Goal: Task Accomplishment & Management: Complete application form

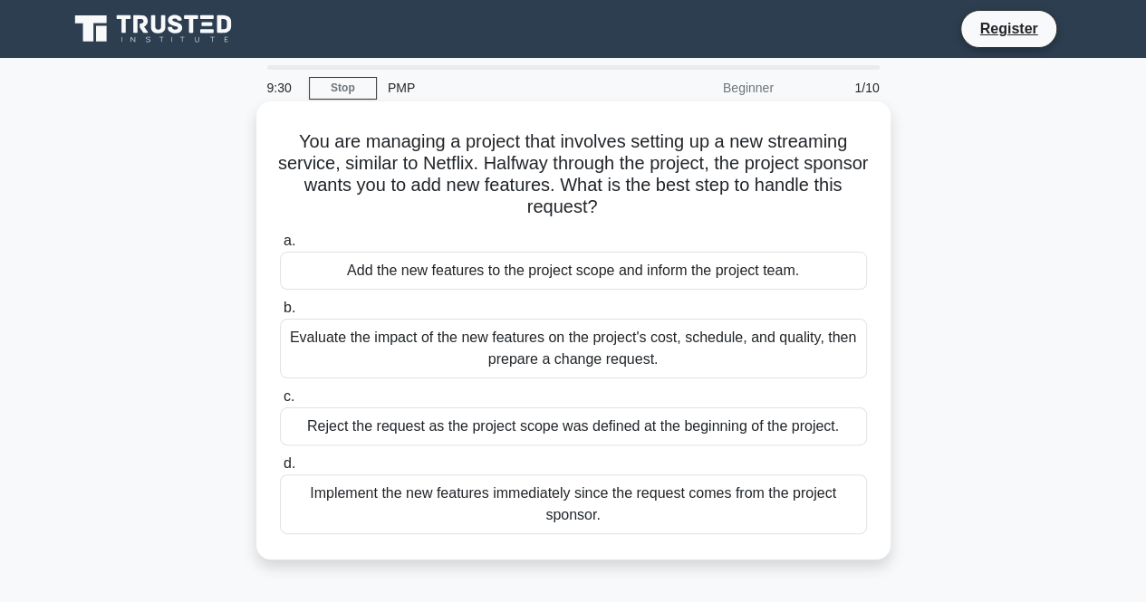
drag, startPoint x: 300, startPoint y: 142, endPoint x: 700, endPoint y: 210, distance: 406.1
click at [700, 210] on h5 "You are managing a project that involves setting up a new streaming service, si…" at bounding box center [573, 174] width 591 height 89
click at [317, 180] on h5 "You are managing a project that involves setting up a new streaming service, si…" at bounding box center [573, 174] width 591 height 89
drag, startPoint x: 287, startPoint y: 142, endPoint x: 630, endPoint y: 216, distance: 351.2
click at [630, 216] on h5 "You are managing a project that involves setting up a new streaming service, si…" at bounding box center [573, 174] width 591 height 89
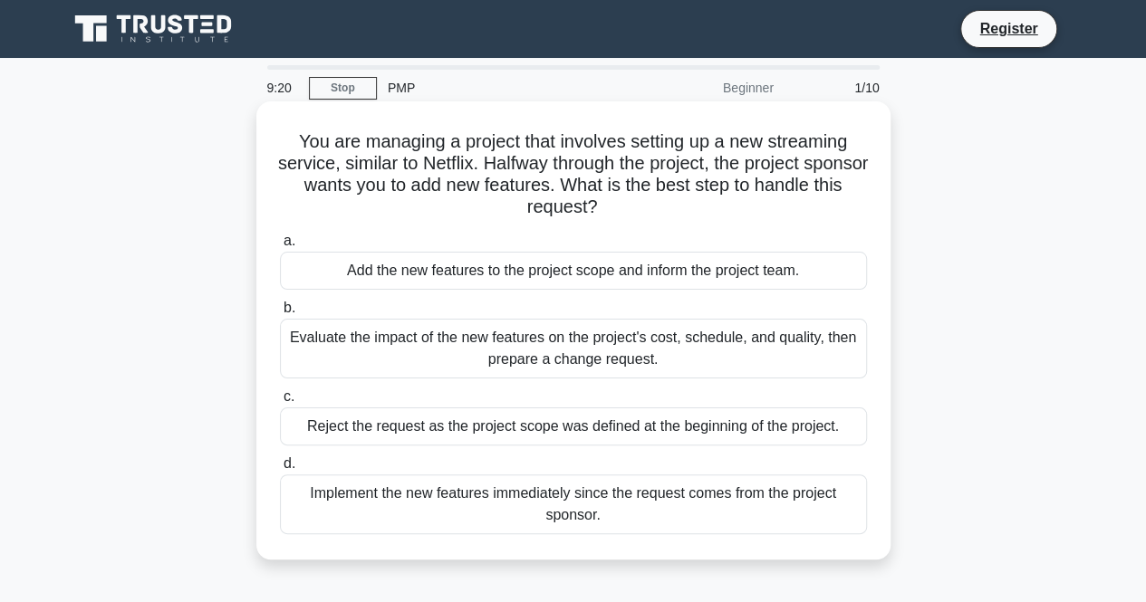
copy h5 "You are managing a project that involves setting up a new streaming service, si…"
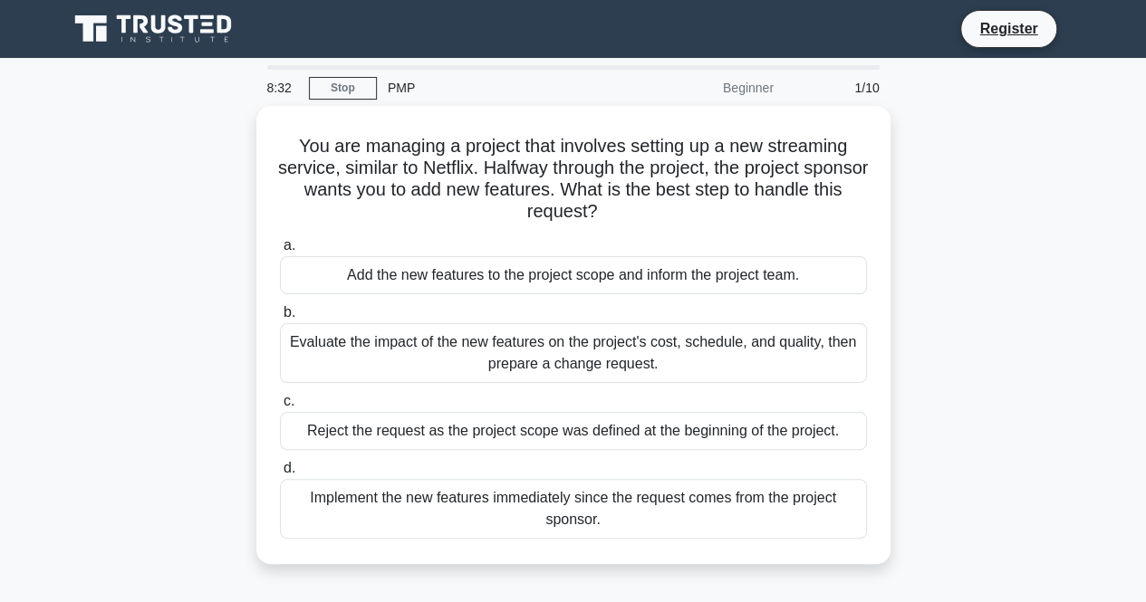
click at [647, 90] on div "Beginner" at bounding box center [705, 88] width 159 height 36
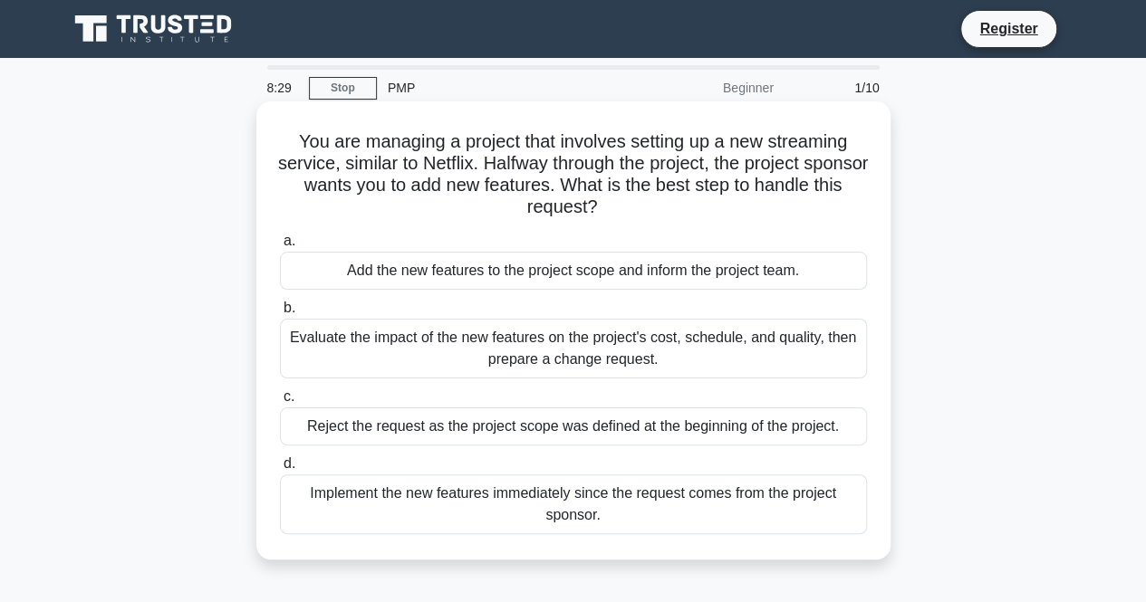
click at [420, 280] on div "Add the new features to the project scope and inform the project team." at bounding box center [573, 271] width 587 height 38
click at [280, 247] on input "a. Add the new features to the project scope and inform the project team." at bounding box center [280, 242] width 0 height 12
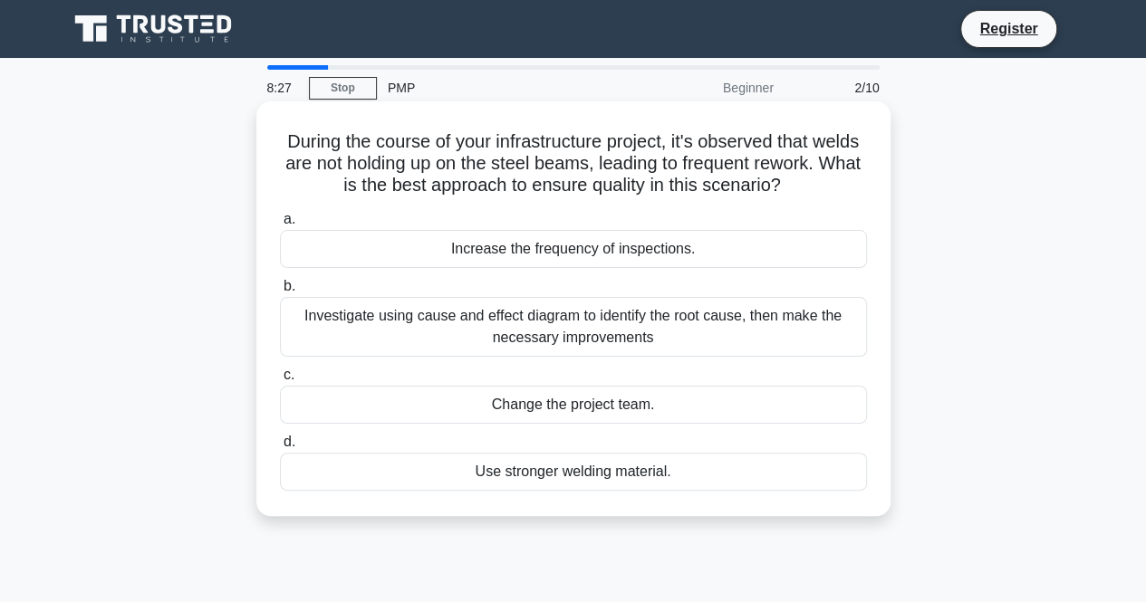
click at [409, 316] on div "Investigate using cause and effect diagram to identify the root cause, then mak…" at bounding box center [573, 327] width 587 height 60
click at [280, 293] on input "b. Investigate using cause and effect diagram to identify the root cause, then …" at bounding box center [280, 287] width 0 height 12
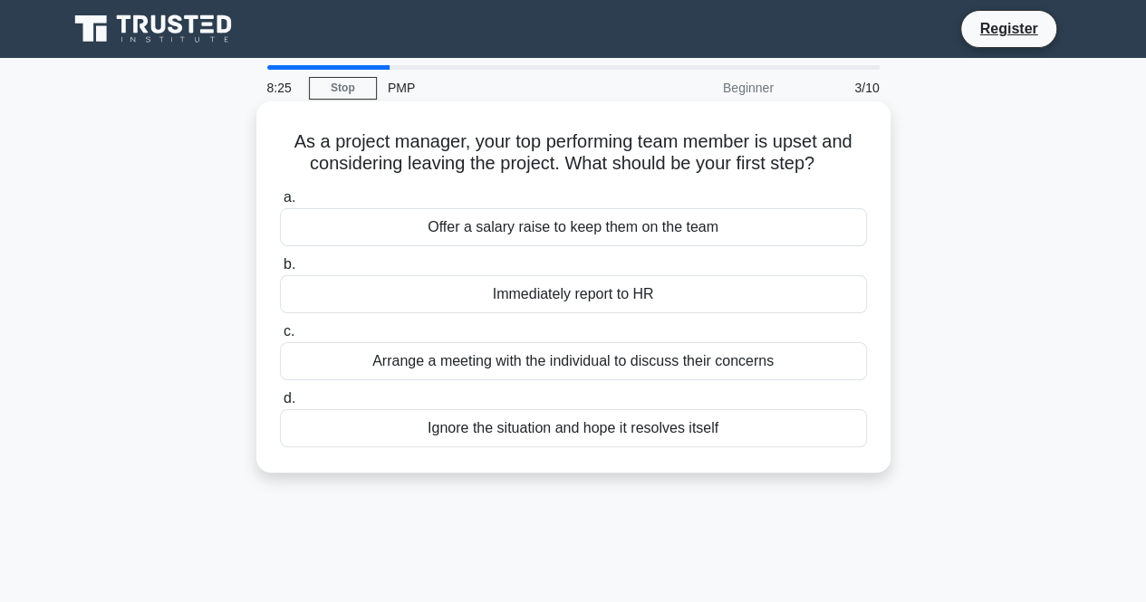
click at [415, 298] on div "Immediately report to HR" at bounding box center [573, 294] width 587 height 38
click at [280, 271] on input "b. Immediately report to HR" at bounding box center [280, 265] width 0 height 12
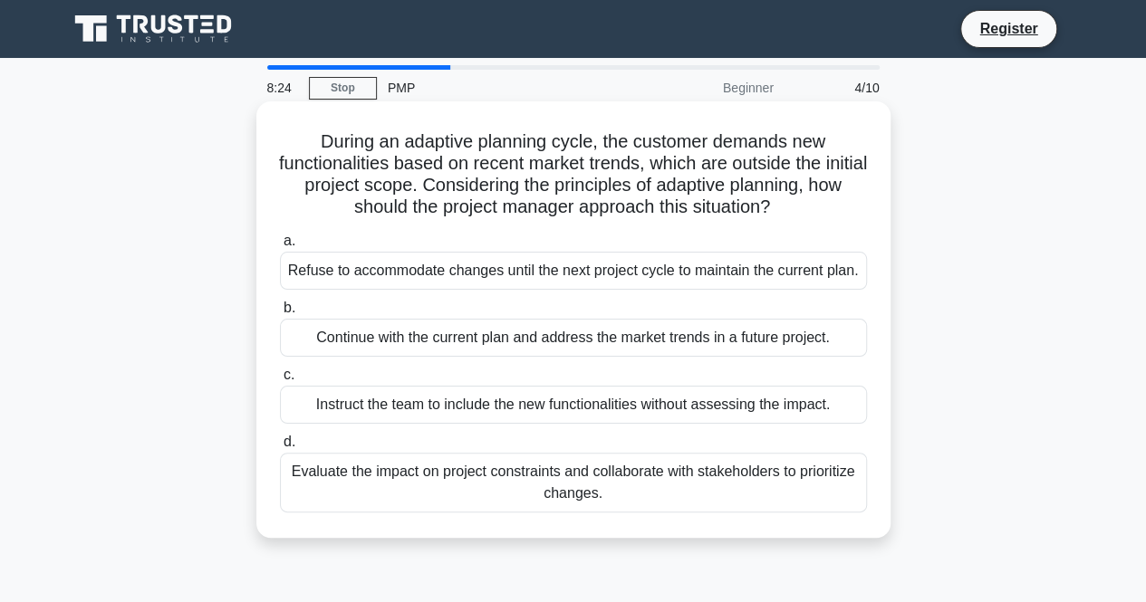
click at [402, 351] on div "Continue with the current plan and address the market trends in a future projec…" at bounding box center [573, 338] width 587 height 38
click at [280, 314] on input "b. Continue with the current plan and address the market trends in a future pro…" at bounding box center [280, 309] width 0 height 12
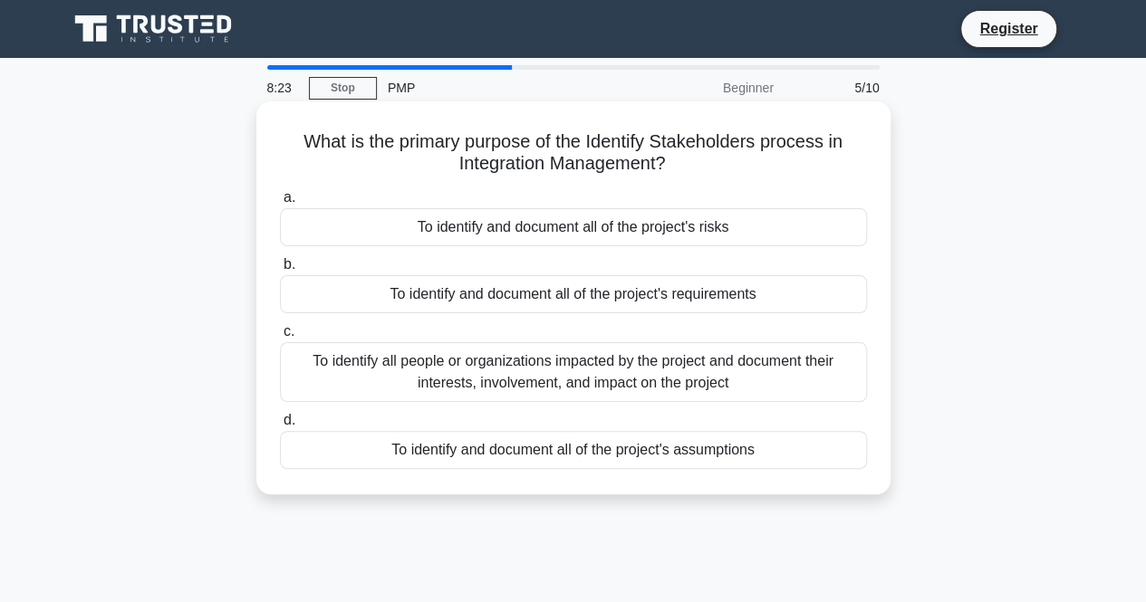
click at [404, 341] on label "c. To identify all people or organizations impacted by the project and document…" at bounding box center [573, 362] width 587 height 82
click at [280, 338] on input "c. To identify all people or organizations impacted by the project and document…" at bounding box center [280, 332] width 0 height 12
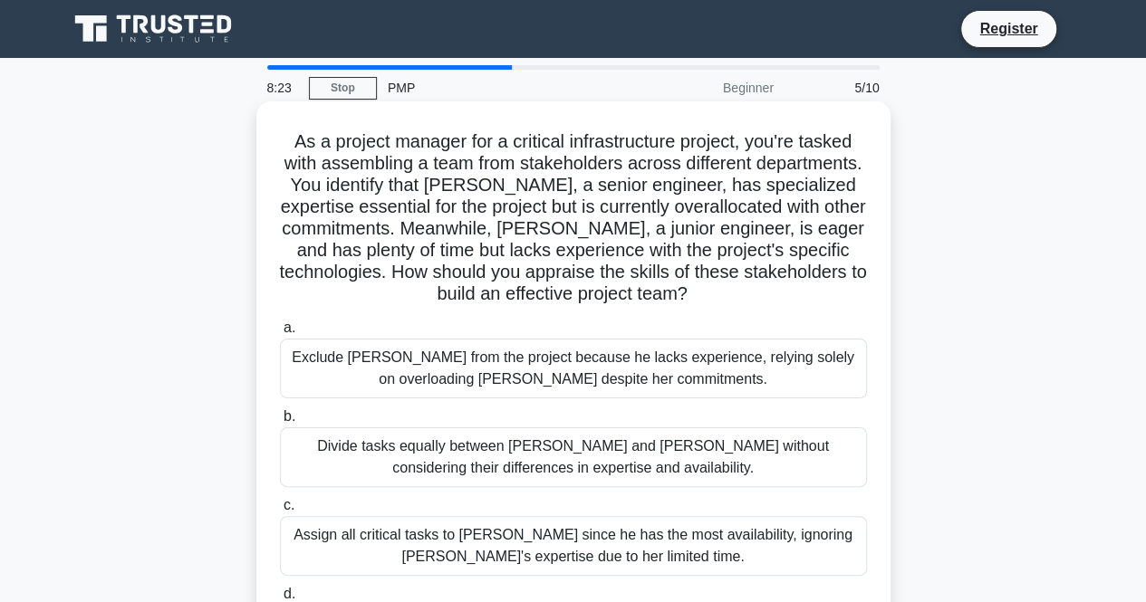
click at [404, 340] on label "a. Exclude Tom from the project because he lacks experience, relying solely on …" at bounding box center [573, 358] width 587 height 82
click at [280, 334] on input "a. Exclude Tom from the project because he lacks experience, relying solely on …" at bounding box center [280, 328] width 0 height 12
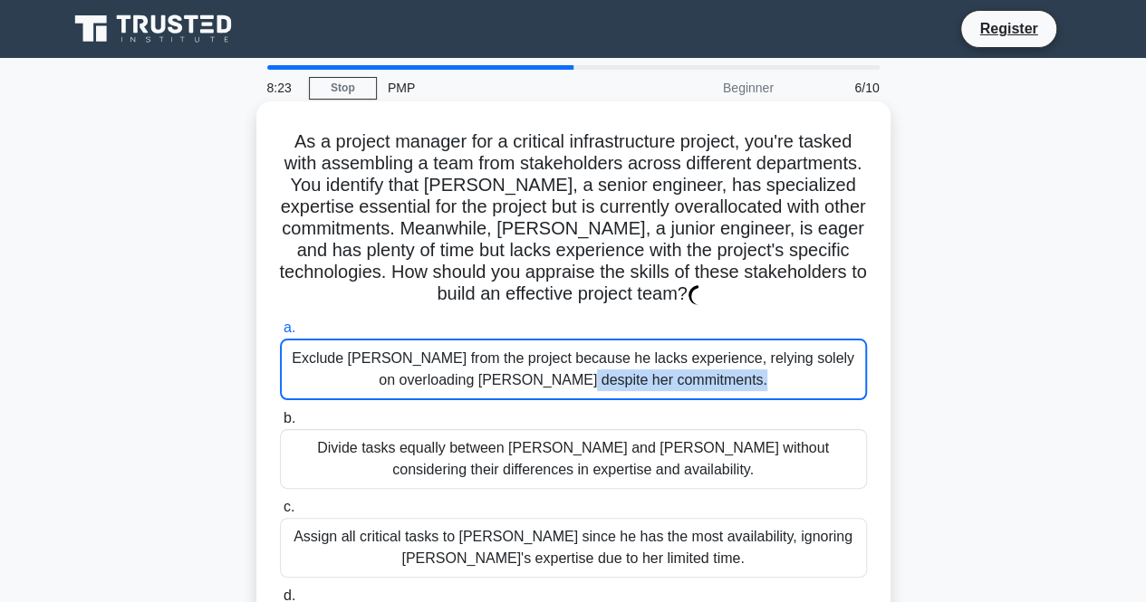
click at [404, 340] on div "Exclude Tom from the project because he lacks experience, relying solely on ove…" at bounding box center [573, 370] width 587 height 62
click at [280, 334] on input "a. Exclude Tom from the project because he lacks experience, relying solely on …" at bounding box center [280, 328] width 0 height 12
click at [405, 340] on div "Exclude Tom from the project because he lacks experience, relying solely on ove…" at bounding box center [573, 370] width 587 height 62
click at [280, 334] on input "a. Exclude Tom from the project because he lacks experience, relying solely on …" at bounding box center [280, 328] width 0 height 12
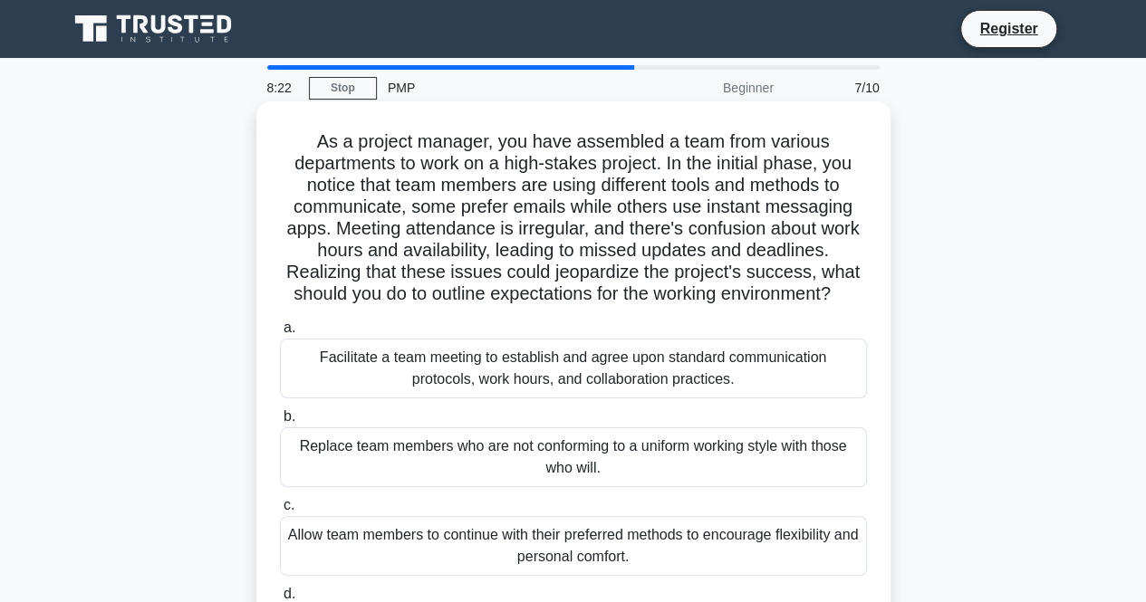
click at [406, 340] on label "a. Facilitate a team meeting to establish and agree upon standard communication…" at bounding box center [573, 358] width 587 height 82
click at [280, 334] on input "a. Facilitate a team meeting to establish and agree upon standard communication…" at bounding box center [280, 328] width 0 height 12
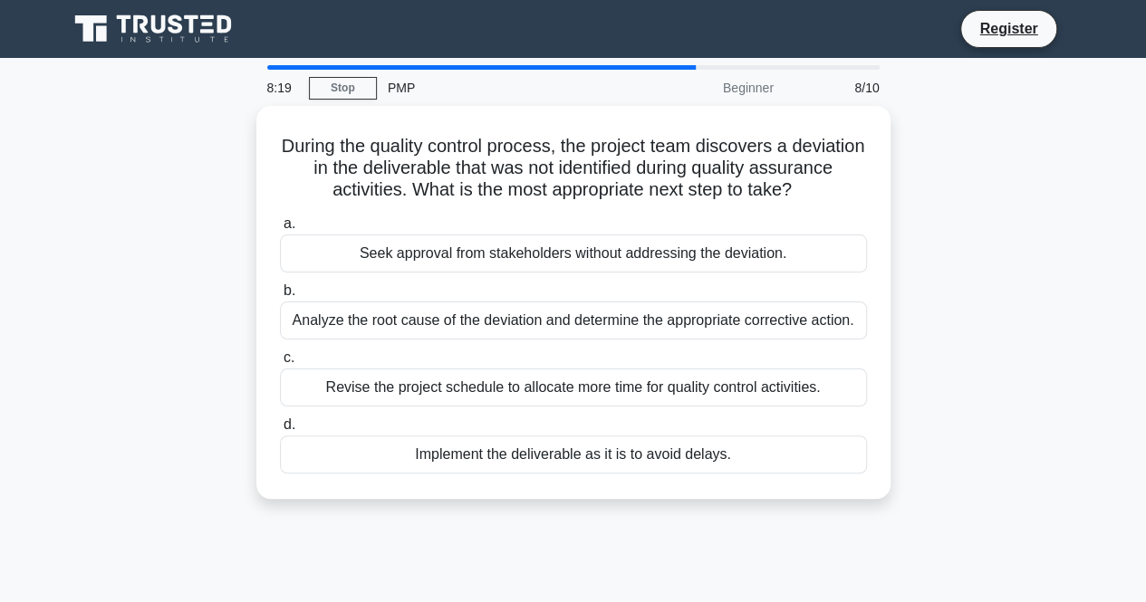
drag, startPoint x: 683, startPoint y: 68, endPoint x: 486, endPoint y: 72, distance: 197.5
click at [493, 69] on div at bounding box center [481, 67] width 428 height 5
drag, startPoint x: 318, startPoint y: 143, endPoint x: 916, endPoint y: 205, distance: 601.0
click at [916, 205] on div "During the quality control process, the project team discovers a deviation in t…" at bounding box center [573, 313] width 1033 height 415
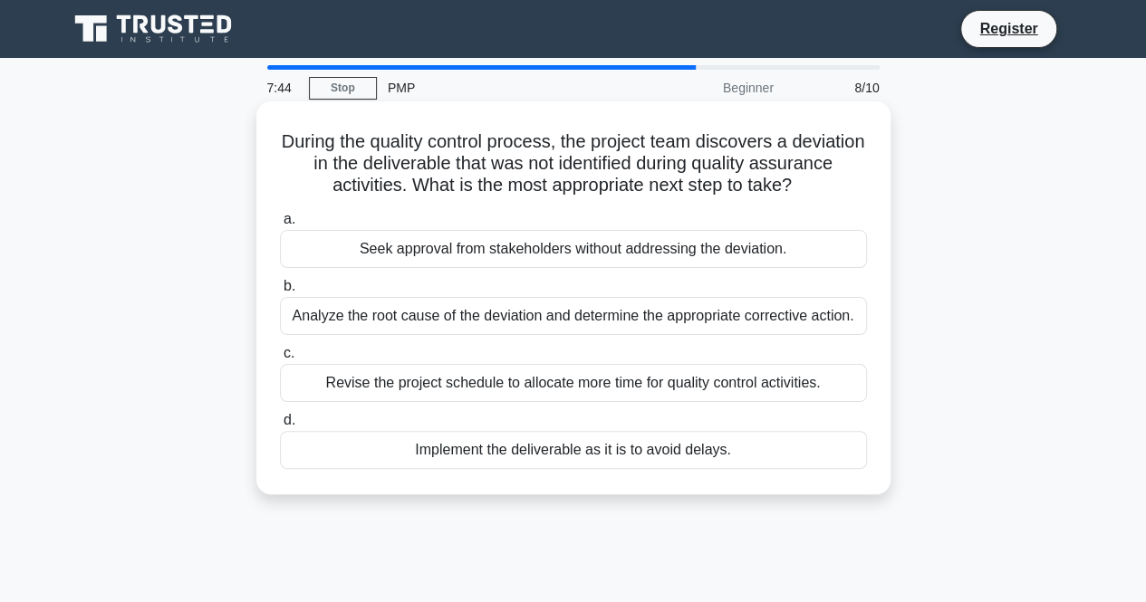
copy h5 "During the quality control process, the project team discovers a deviation in t…"
drag, startPoint x: 357, startPoint y: 250, endPoint x: 803, endPoint y: 255, distance: 445.7
click at [803, 255] on div "Seek approval from stakeholders without addressing the deviation." at bounding box center [573, 249] width 587 height 38
copy div "Seek approval from stakeholders without addressing the deviation."
drag, startPoint x: 292, startPoint y: 319, endPoint x: 866, endPoint y: 322, distance: 574.3
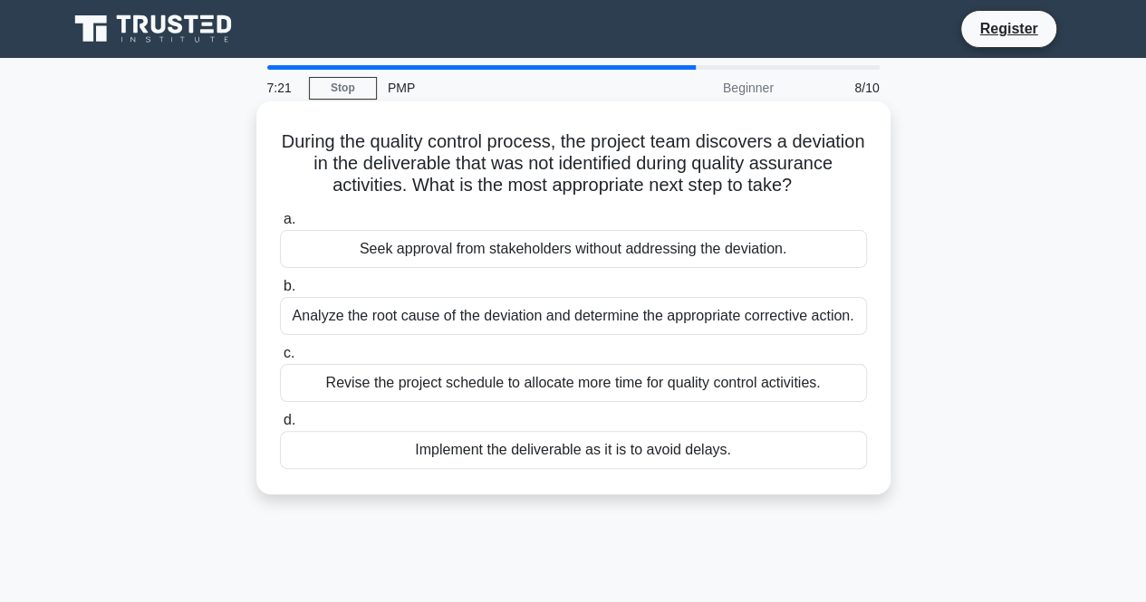
click at [866, 322] on div "Analyze the root cause of the deviation and determine the appropriate correctiv…" at bounding box center [573, 316] width 587 height 38
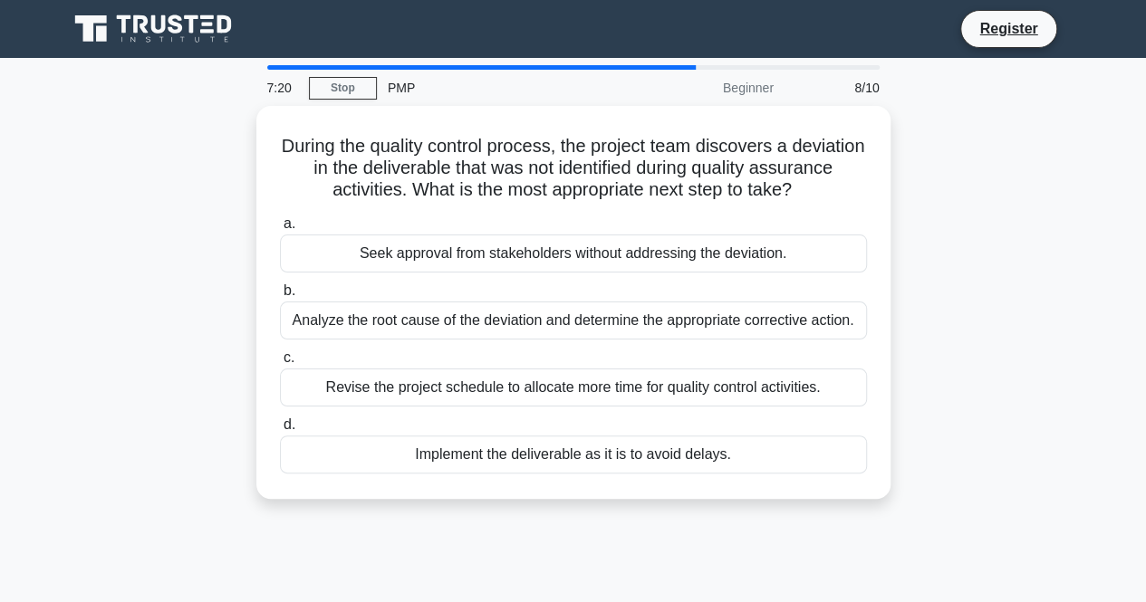
copy div "Analyze the root cause of the deviation and determine the appropriate correctiv…"
drag, startPoint x: 324, startPoint y: 382, endPoint x: 902, endPoint y: 380, distance: 577.9
click at [902, 380] on div "During the quality control process, the project team discovers a deviation in t…" at bounding box center [573, 313] width 1033 height 415
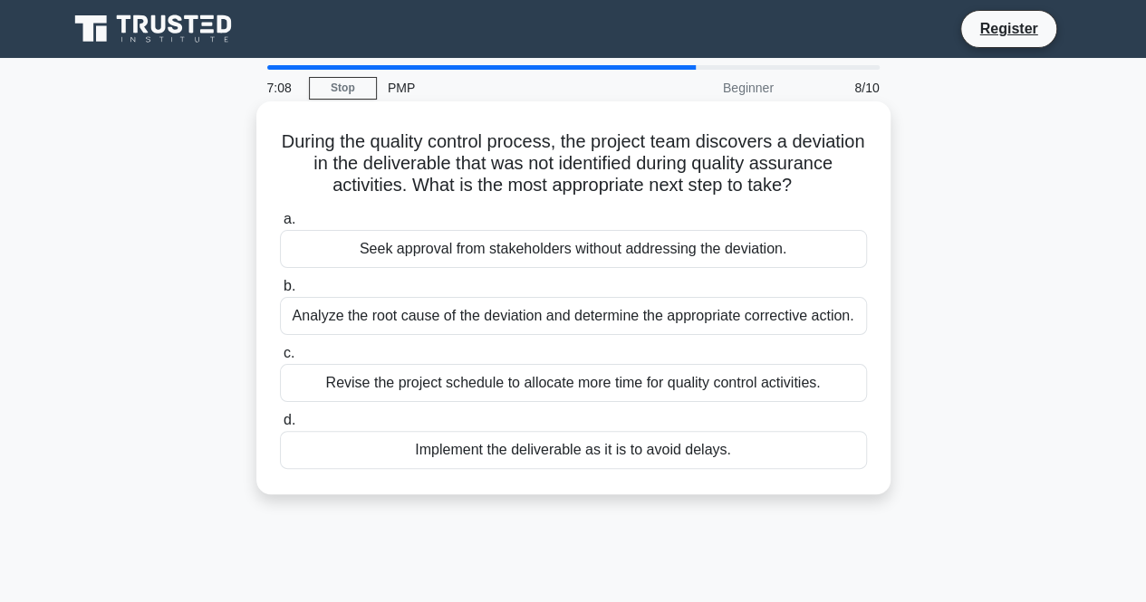
copy div "Revise the project schedule to allocate more time for quality control activitie…"
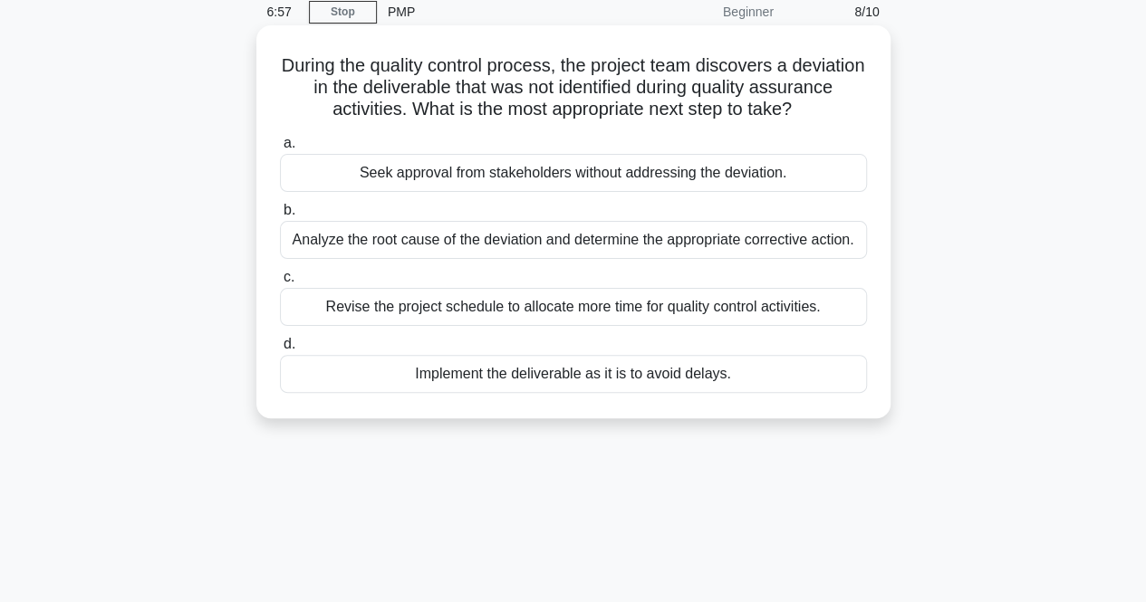
scroll to position [181, 0]
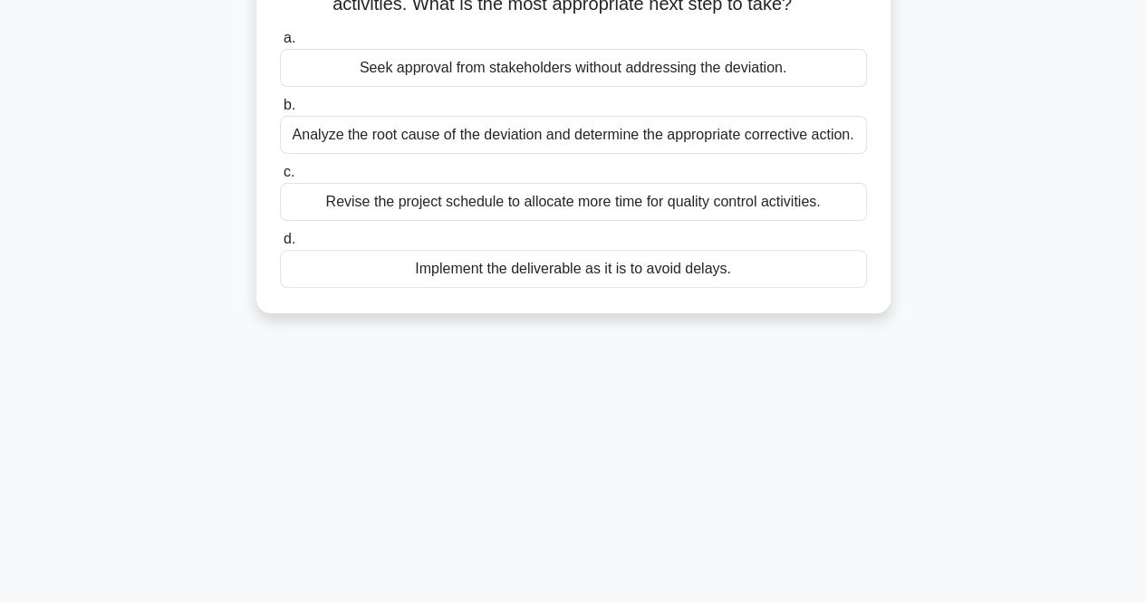
drag, startPoint x: 413, startPoint y: 271, endPoint x: 739, endPoint y: 278, distance: 326.2
click at [739, 278] on div "Implement the deliverable as it is to avoid delays." at bounding box center [573, 269] width 587 height 38
copy div "Implement the deliverable as it is to avoid delays."
drag, startPoint x: 313, startPoint y: 200, endPoint x: 885, endPoint y: 208, distance: 571.6
click at [885, 208] on div "During the quality control process, the project team discovers a deviation in t…" at bounding box center [573, 116] width 634 height 393
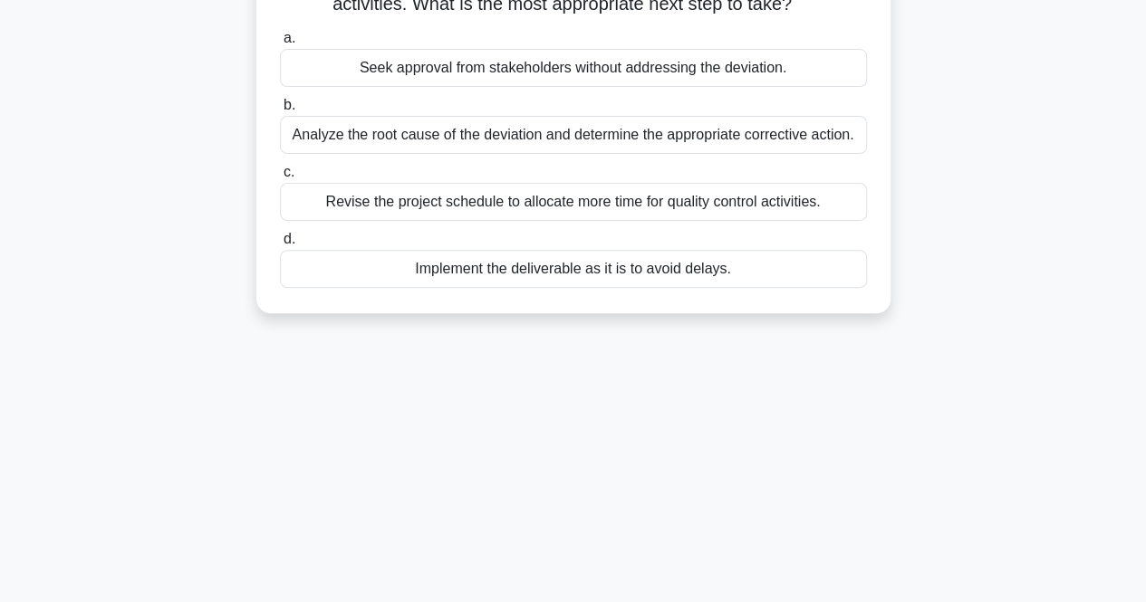
copy div "Revise the project schedule to allocate more time for quality control activitie…"
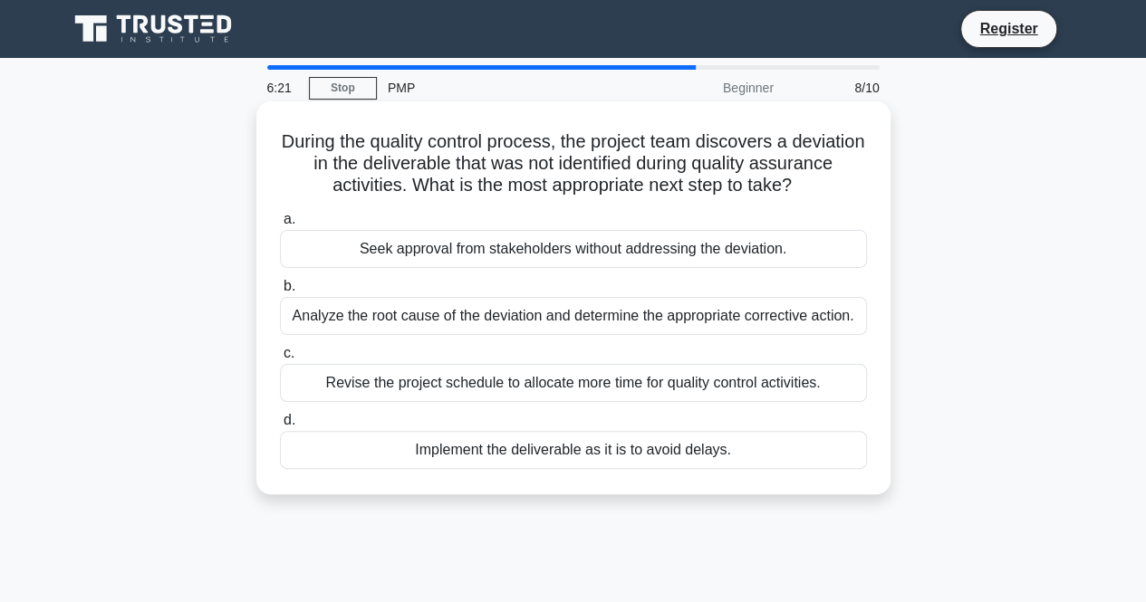
click at [505, 313] on div "Analyze the root cause of the deviation and determine the appropriate correctiv…" at bounding box center [573, 316] width 587 height 38
click at [280, 293] on input "b. Analyze the root cause of the deviation and determine the appropriate correc…" at bounding box center [280, 287] width 0 height 12
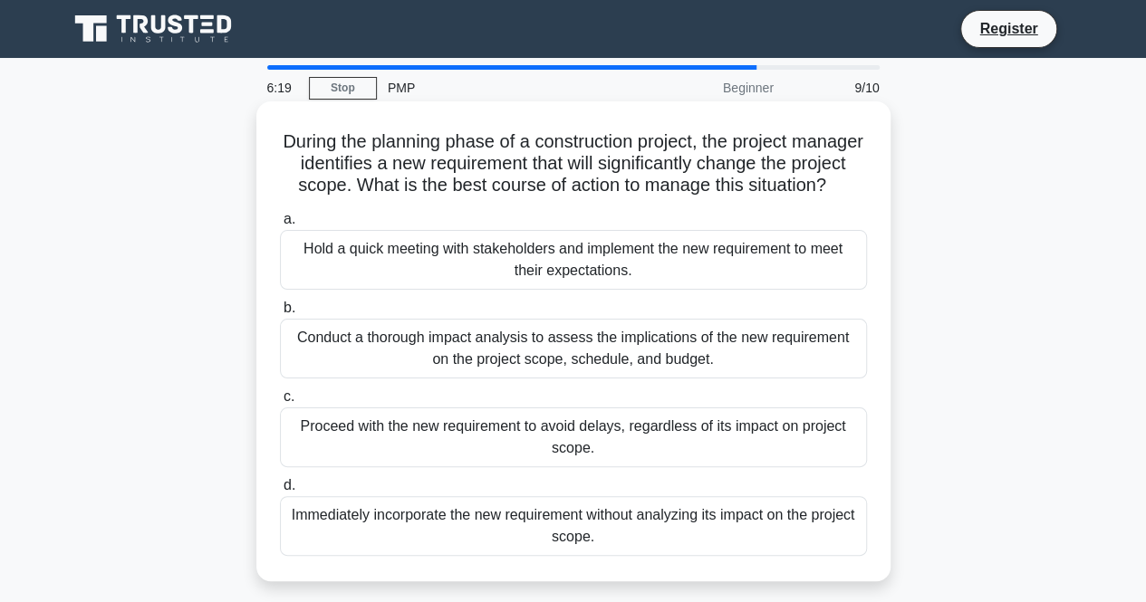
click at [527, 376] on div "Conduct a thorough impact analysis to assess the implications of the new requir…" at bounding box center [573, 349] width 587 height 60
click at [280, 314] on input "b. Conduct a thorough impact analysis to assess the implications of the new req…" at bounding box center [280, 309] width 0 height 12
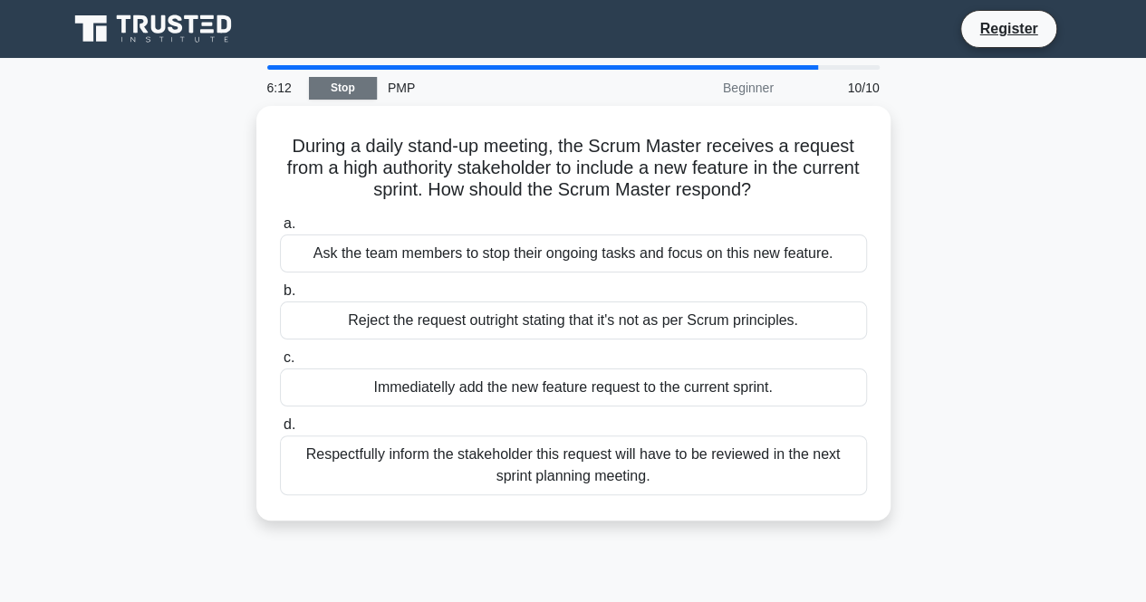
click at [353, 86] on link "Stop" at bounding box center [343, 88] width 68 height 23
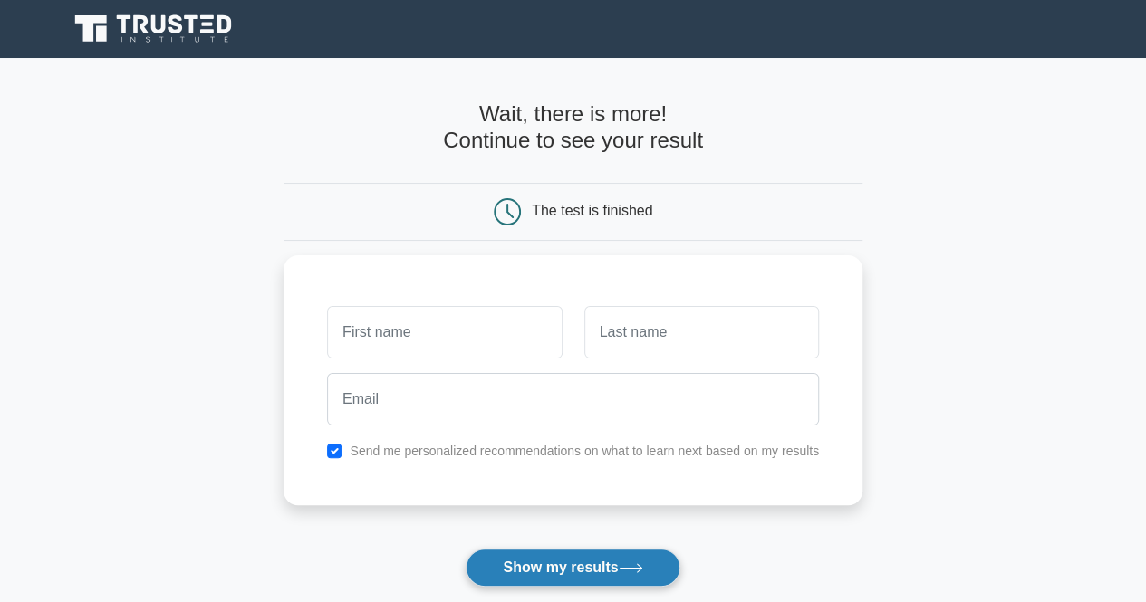
click at [589, 564] on button "Show my results" at bounding box center [573, 568] width 214 height 38
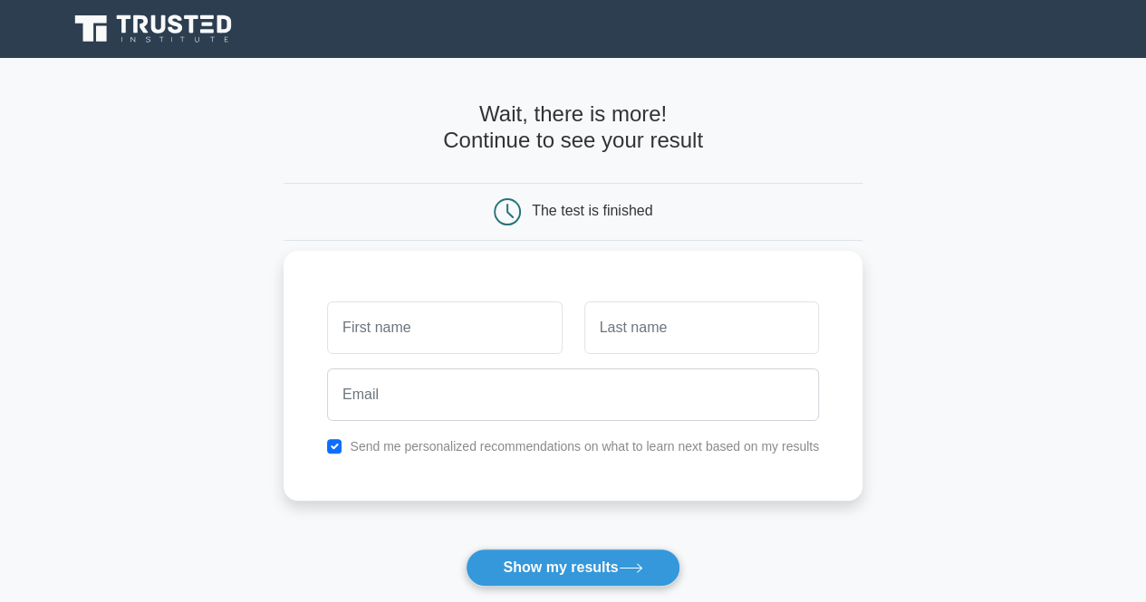
click at [593, 356] on div at bounding box center [701, 327] width 256 height 67
click at [420, 346] on input "text" at bounding box center [444, 328] width 235 height 53
type input "Jamse"
click at [662, 329] on input "text" at bounding box center [701, 328] width 235 height 53
type input "Ahmad"
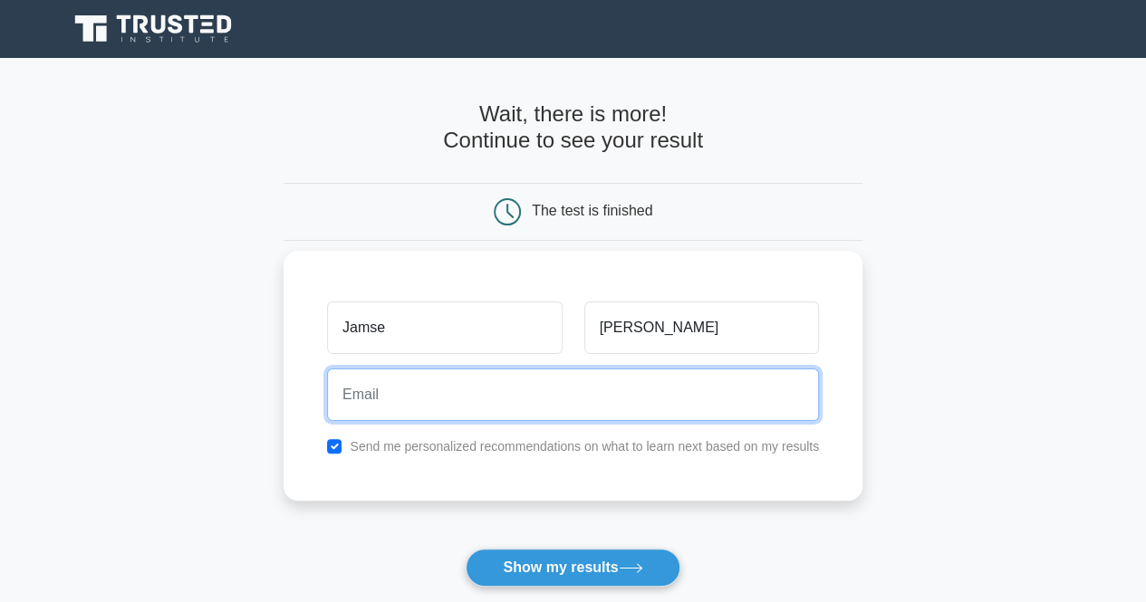
click at [455, 398] on input "email" at bounding box center [573, 395] width 492 height 53
type input "migzfajardo@yahoo.com"
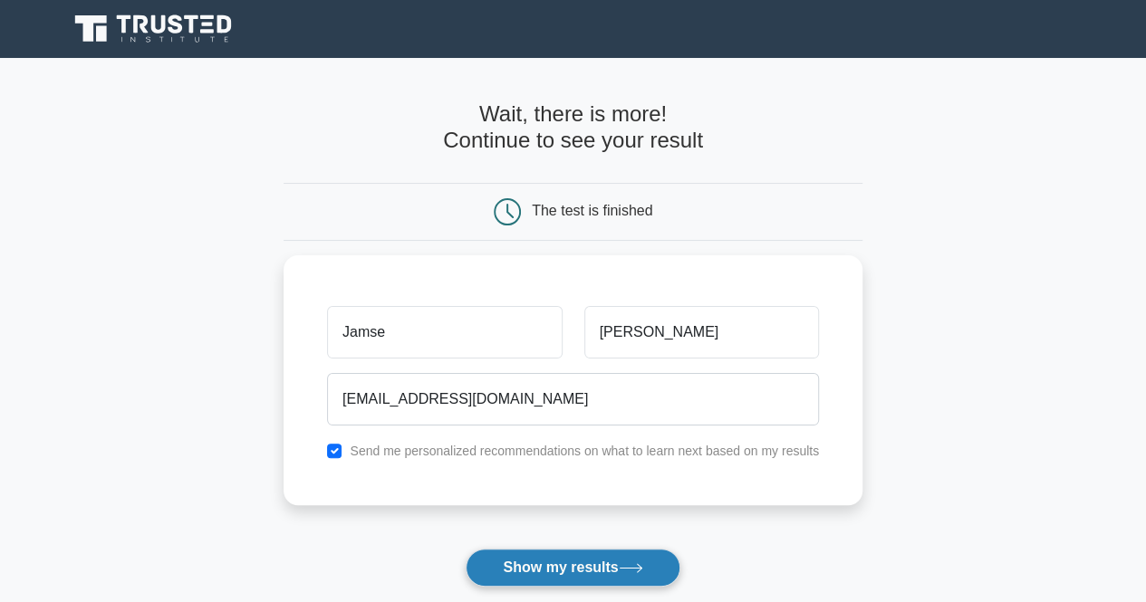
click at [566, 573] on button "Show my results" at bounding box center [573, 568] width 214 height 38
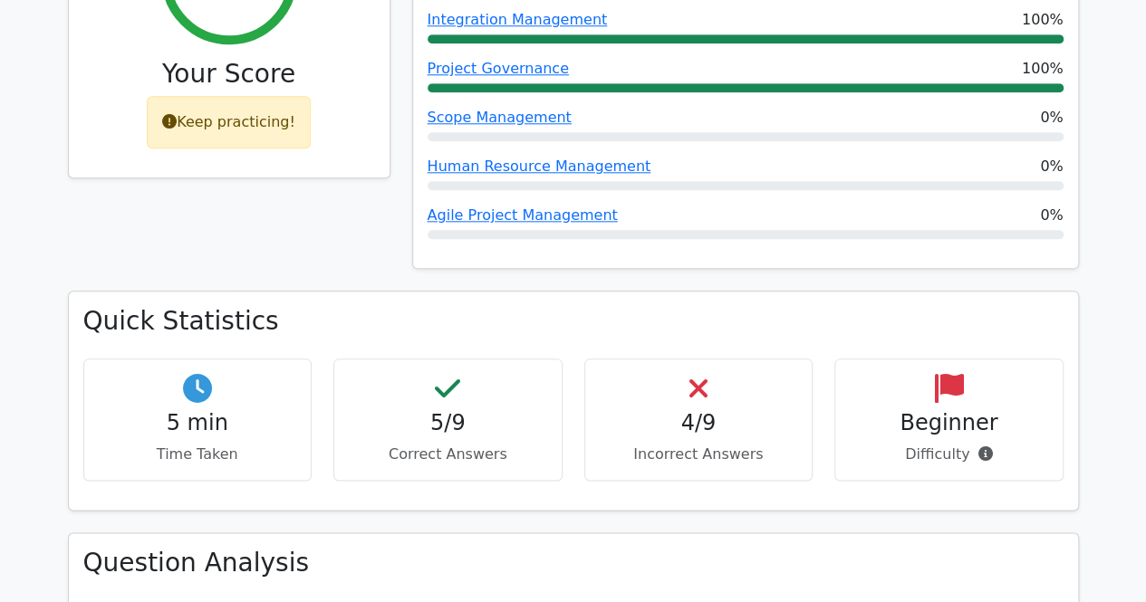
scroll to position [626, 0]
